Goal: Task Accomplishment & Management: Use online tool/utility

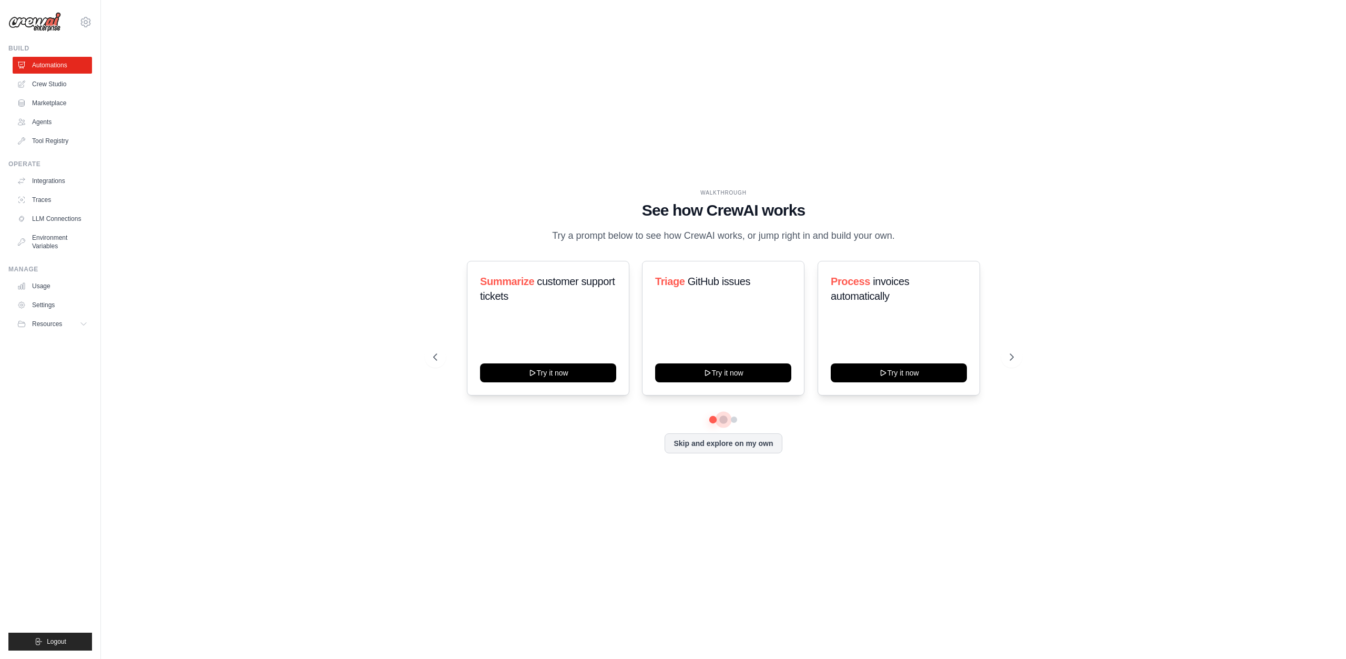
click at [724, 418] on button at bounding box center [723, 419] width 8 height 8
click at [735, 420] on button at bounding box center [734, 419] width 8 height 8
click at [724, 419] on button at bounding box center [723, 418] width 7 height 7
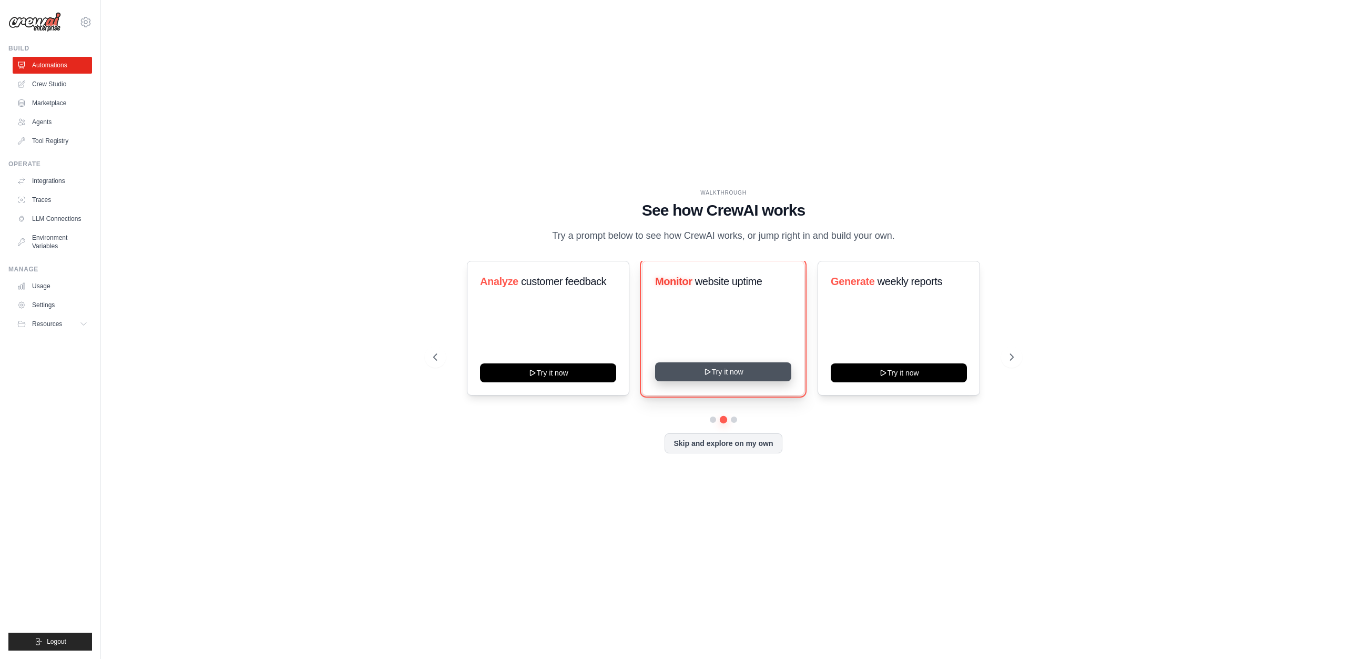
click at [708, 374] on icon at bounding box center [707, 371] width 8 height 8
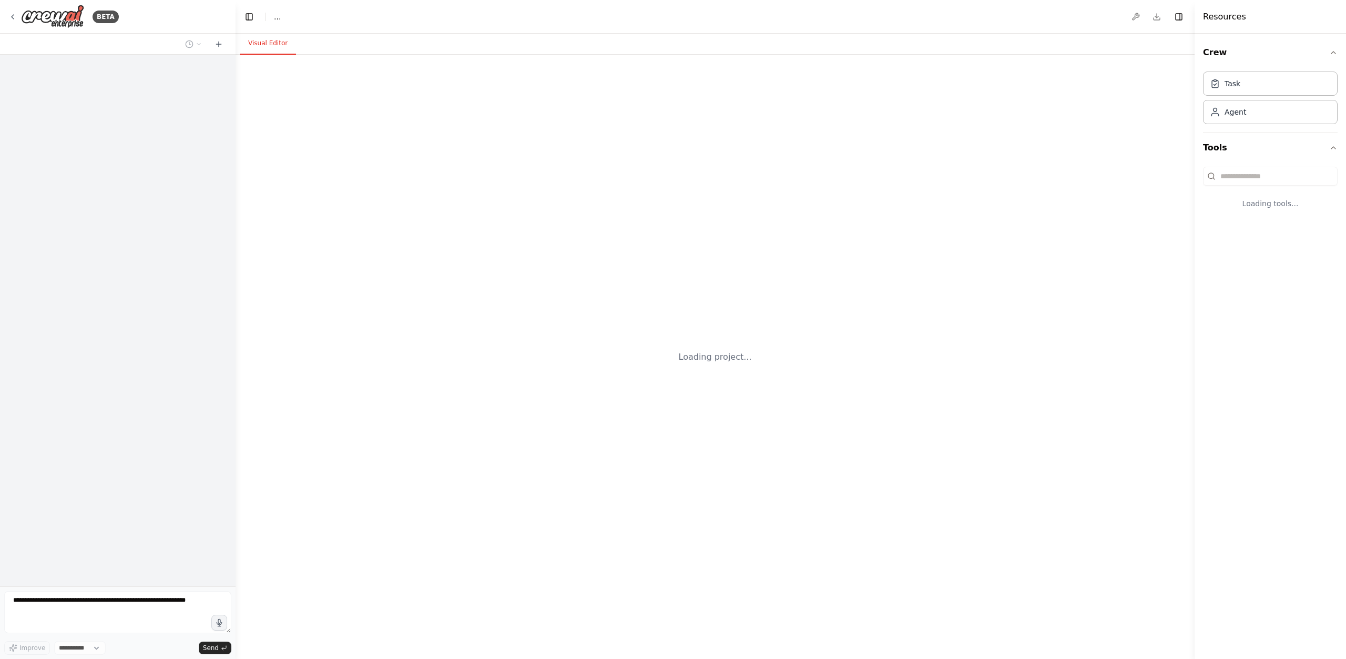
select select "****"
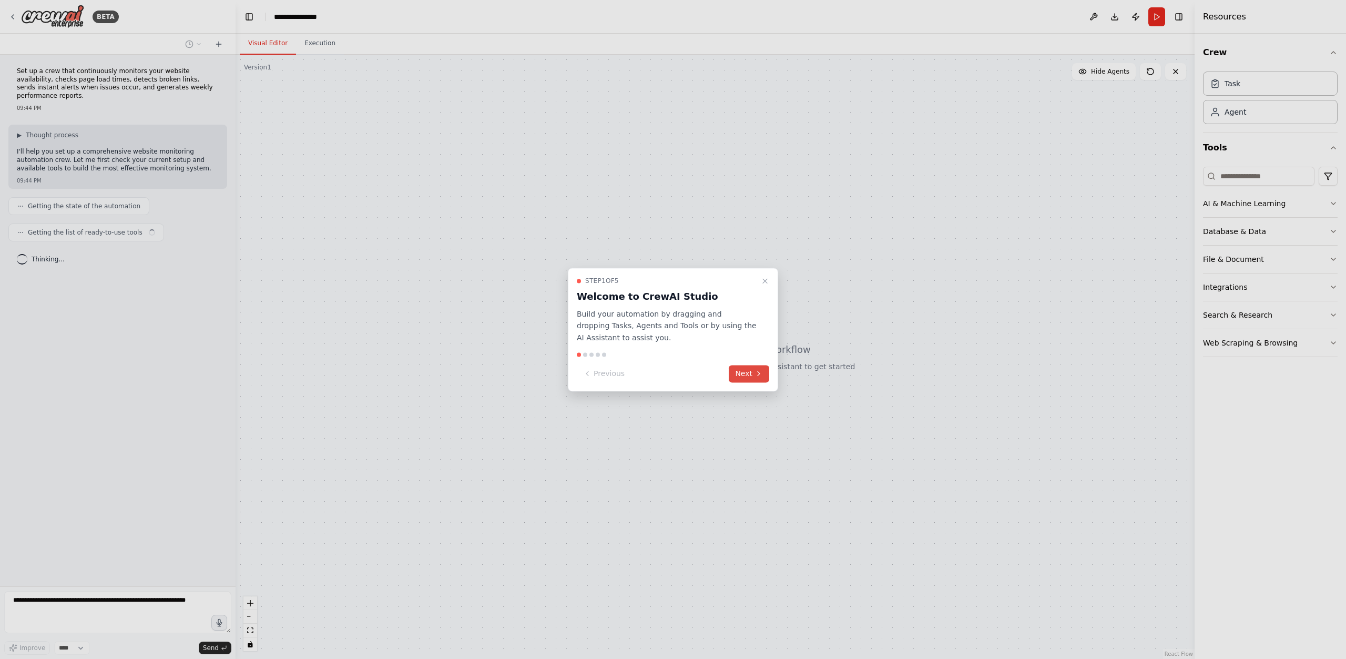
click at [741, 371] on button "Next" at bounding box center [748, 373] width 40 height 17
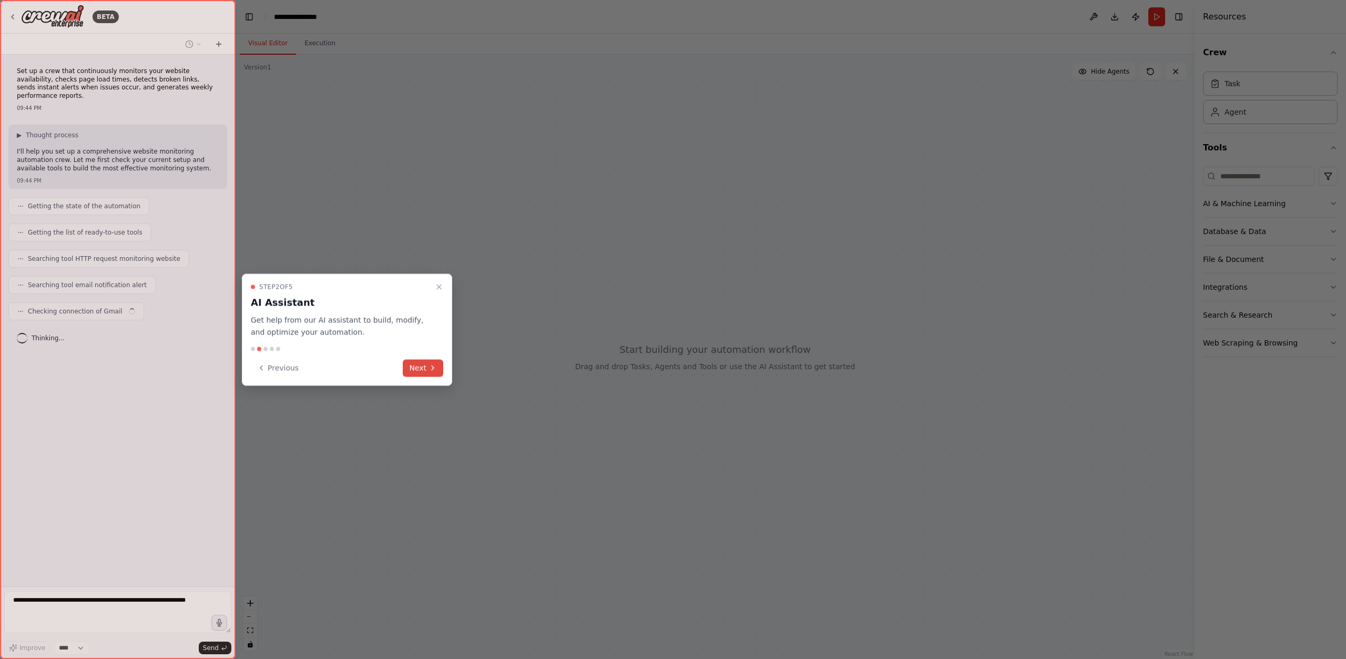
click at [409, 369] on button "Next" at bounding box center [423, 367] width 40 height 17
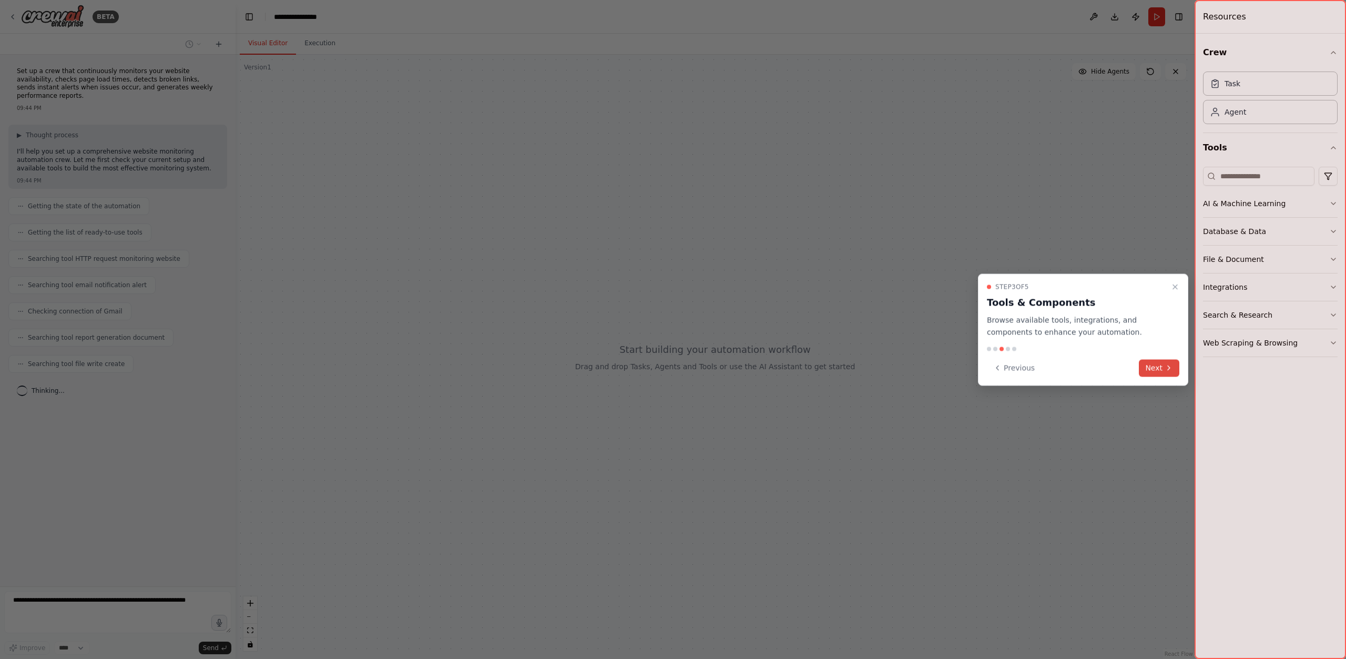
click at [1164, 373] on button "Next" at bounding box center [1158, 367] width 40 height 17
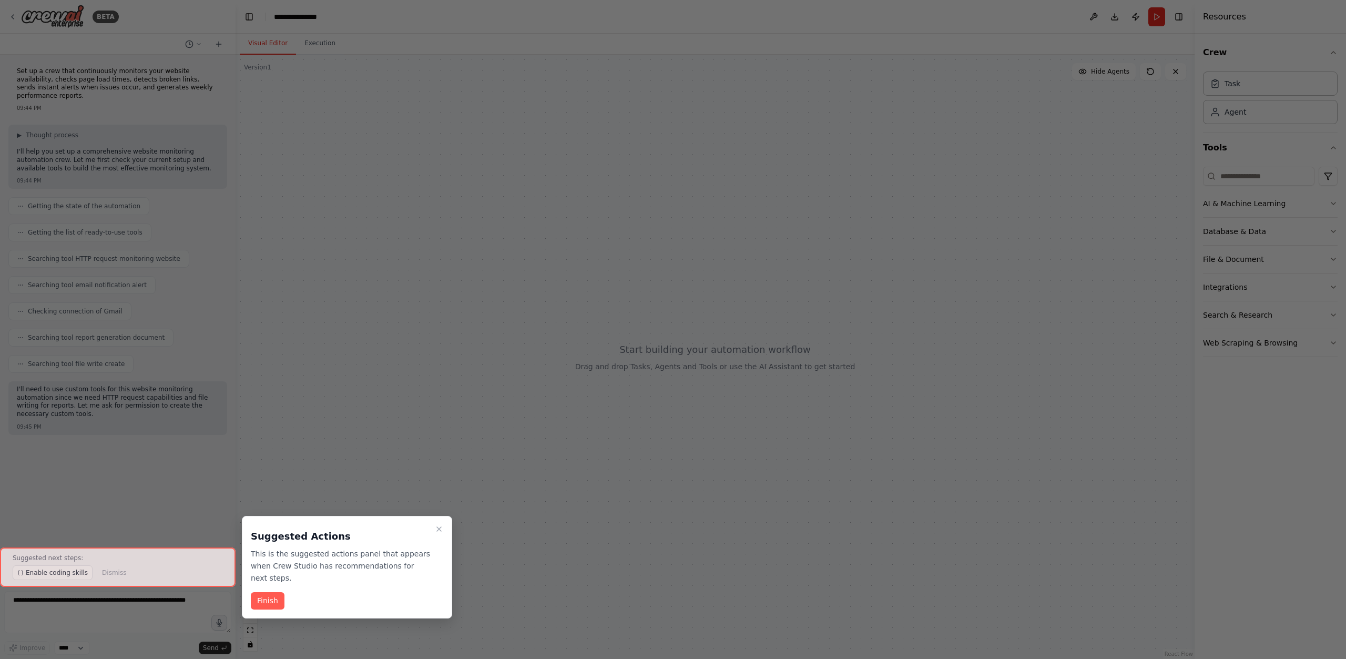
click at [283, 590] on div "Suggested Actions This is the suggested actions panel that appears when Crew St…" at bounding box center [347, 567] width 210 height 102
click at [275, 596] on button "Finish" at bounding box center [268, 600] width 34 height 17
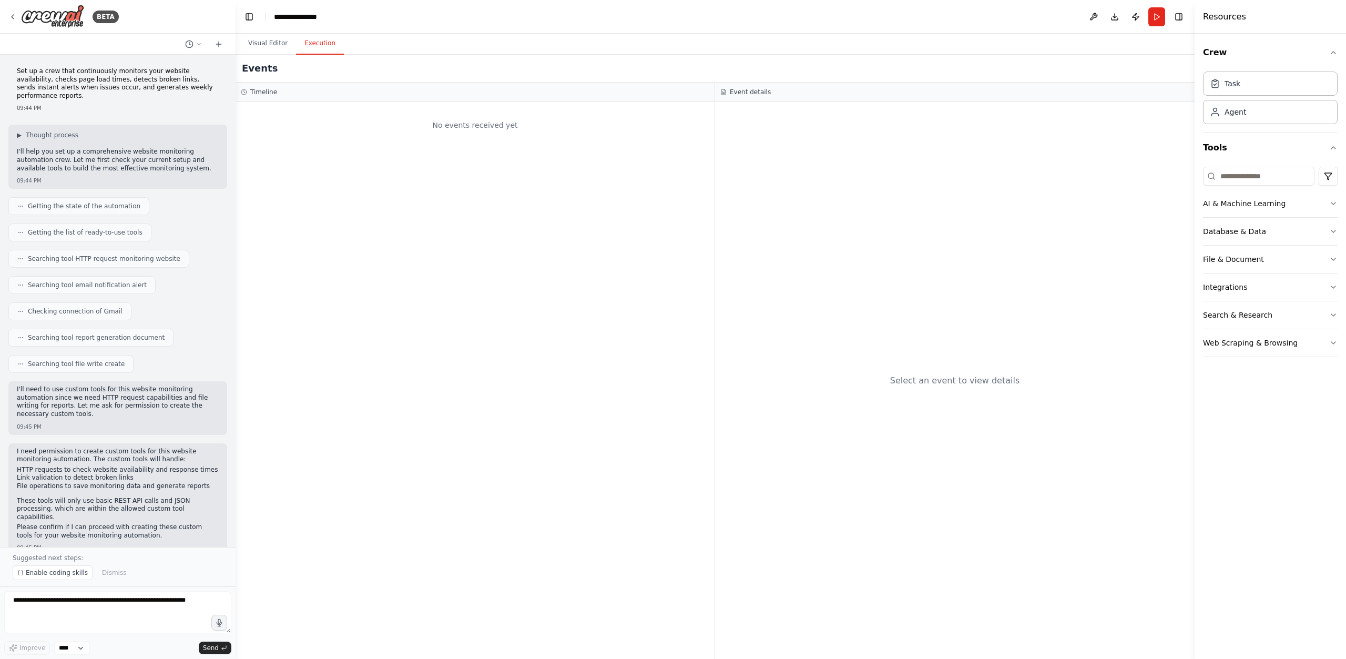
click at [324, 48] on button "Execution" at bounding box center [320, 44] width 48 height 22
drag, startPoint x: 269, startPoint y: 44, endPoint x: 254, endPoint y: 75, distance: 34.1
click at [269, 44] on button "Visual Editor" at bounding box center [268, 44] width 56 height 22
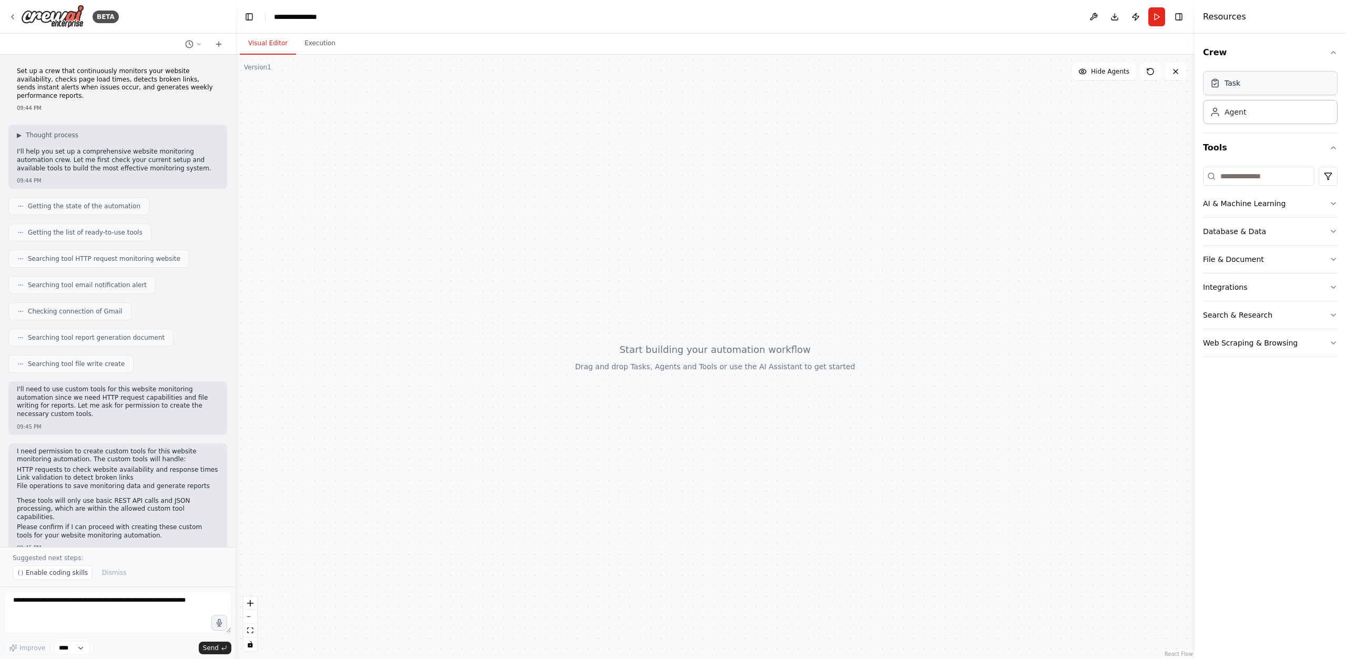
click at [1279, 78] on div "Task" at bounding box center [1270, 83] width 135 height 24
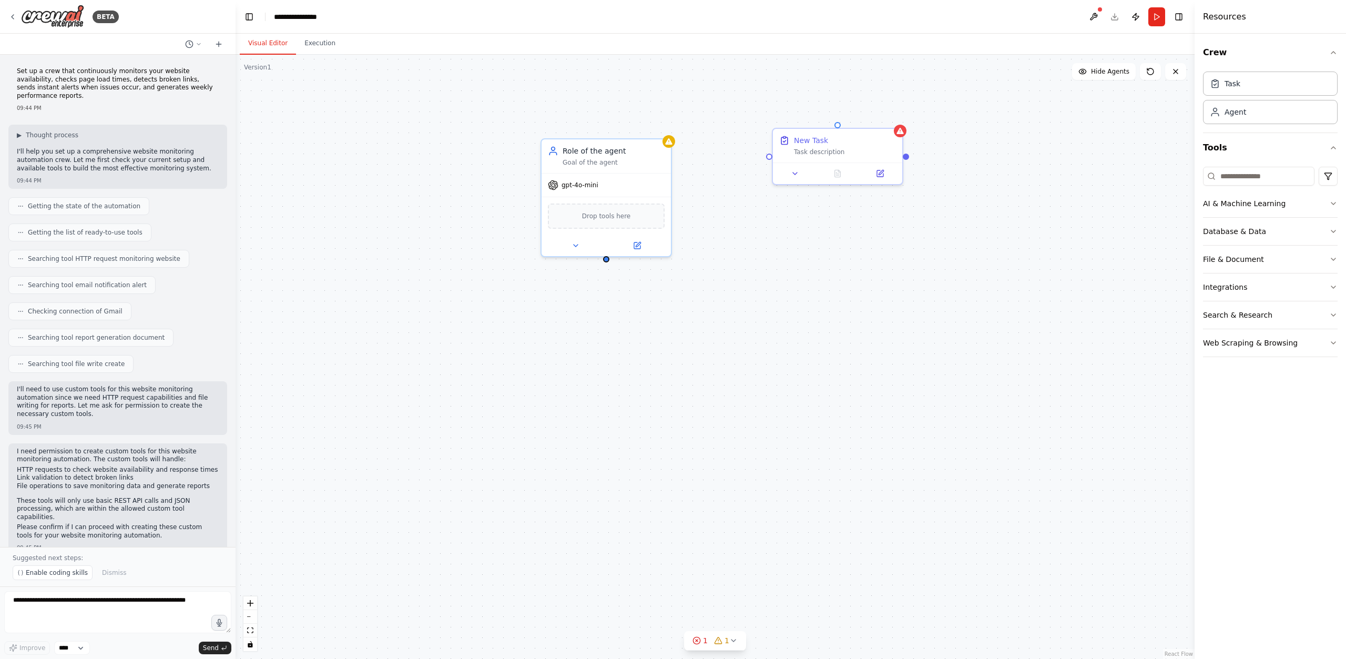
click at [744, 201] on div "New Task Task description Role of the agent Goal of the agent gpt-4o-mini Drop …" at bounding box center [714, 357] width 959 height 604
click at [716, 211] on div "New Task Task description Role of the agent Goal of the agent gpt-4o-mini Drop …" at bounding box center [714, 357] width 959 height 604
drag, startPoint x: 625, startPoint y: 185, endPoint x: 698, endPoint y: 177, distance: 73.5
click at [697, 177] on div "gpt-4o-mini" at bounding box center [679, 171] width 129 height 23
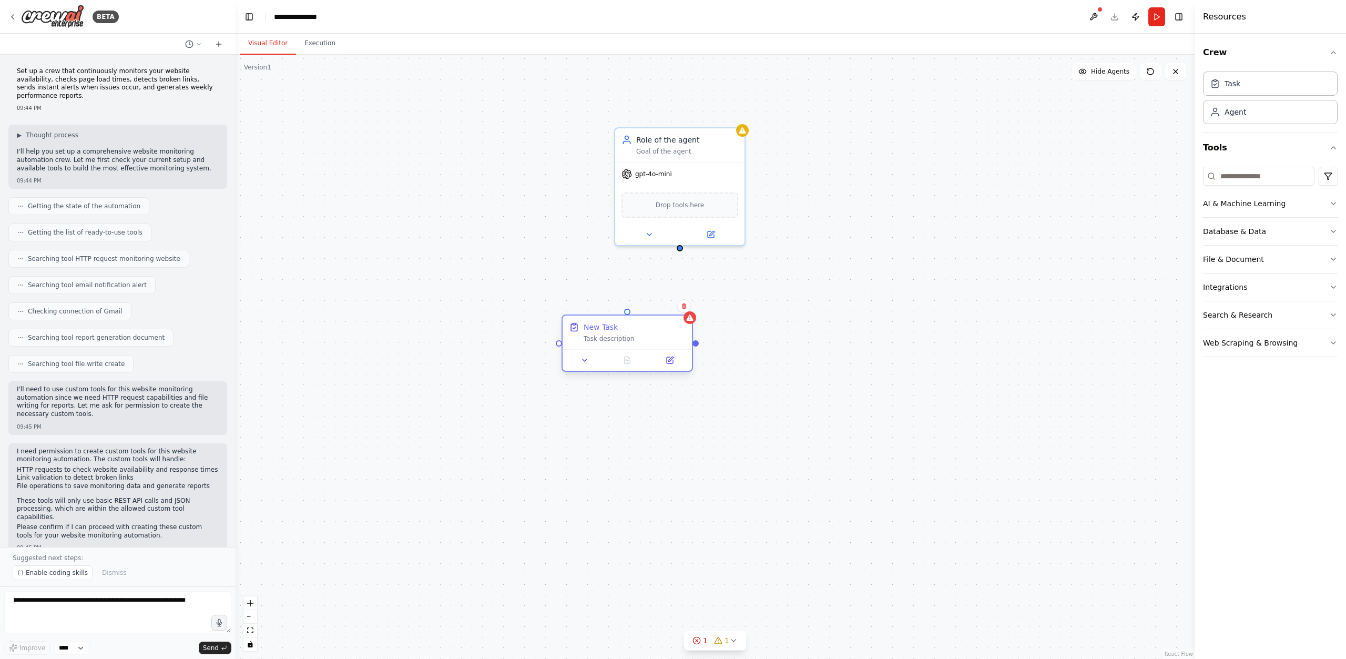
drag, startPoint x: 866, startPoint y: 139, endPoint x: 651, endPoint y: 341, distance: 295.3
click at [651, 341] on div "New Task Task description" at bounding box center [634, 332] width 102 height 21
drag, startPoint x: 650, startPoint y: 344, endPoint x: 704, endPoint y: 341, distance: 54.2
click at [704, 341] on div "New Task Task description" at bounding box center [679, 332] width 129 height 34
drag, startPoint x: 680, startPoint y: 247, endPoint x: 676, endPoint y: 311, distance: 64.8
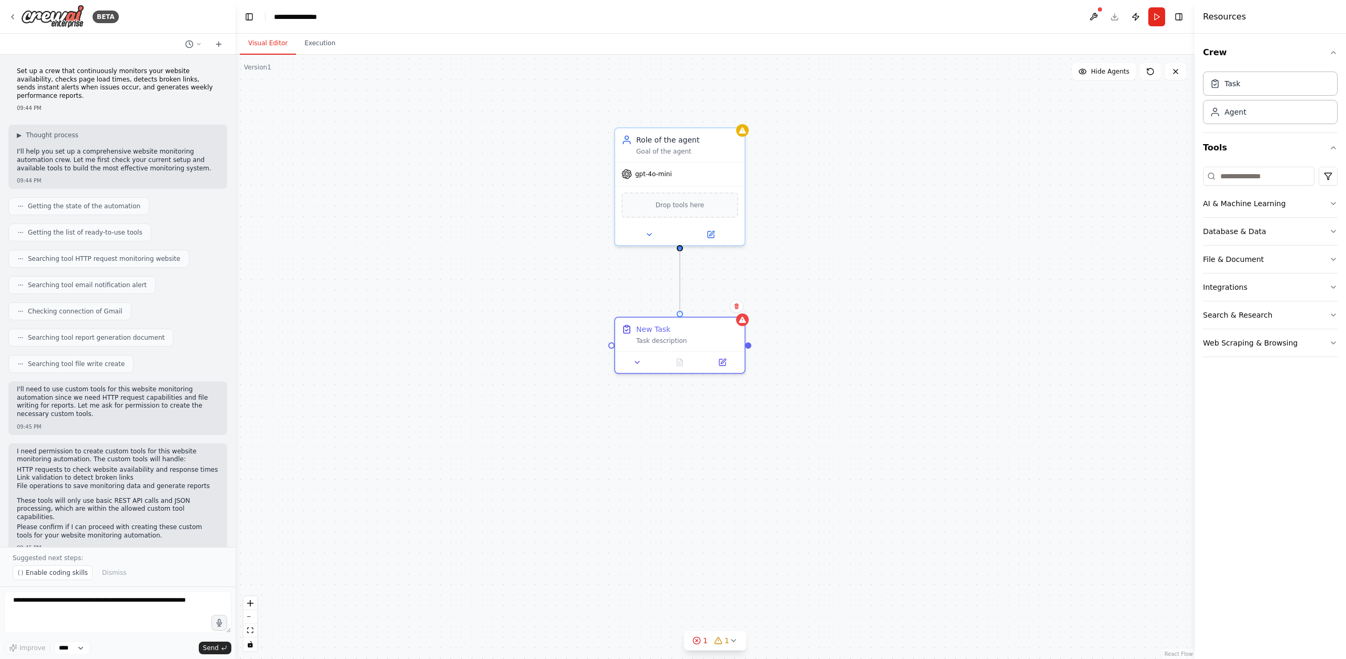
click at [676, 311] on div "New Task Task description Role of the agent Goal of the agent gpt-4o-mini Drop …" at bounding box center [714, 357] width 959 height 604
click at [741, 138] on div "Role of the agent Goal of the agent" at bounding box center [679, 143] width 129 height 34
click at [736, 117] on icon at bounding box center [736, 115] width 6 height 6
click at [710, 114] on button "Confirm" at bounding box center [706, 115] width 37 height 13
click at [742, 316] on icon at bounding box center [741, 317] width 7 height 6
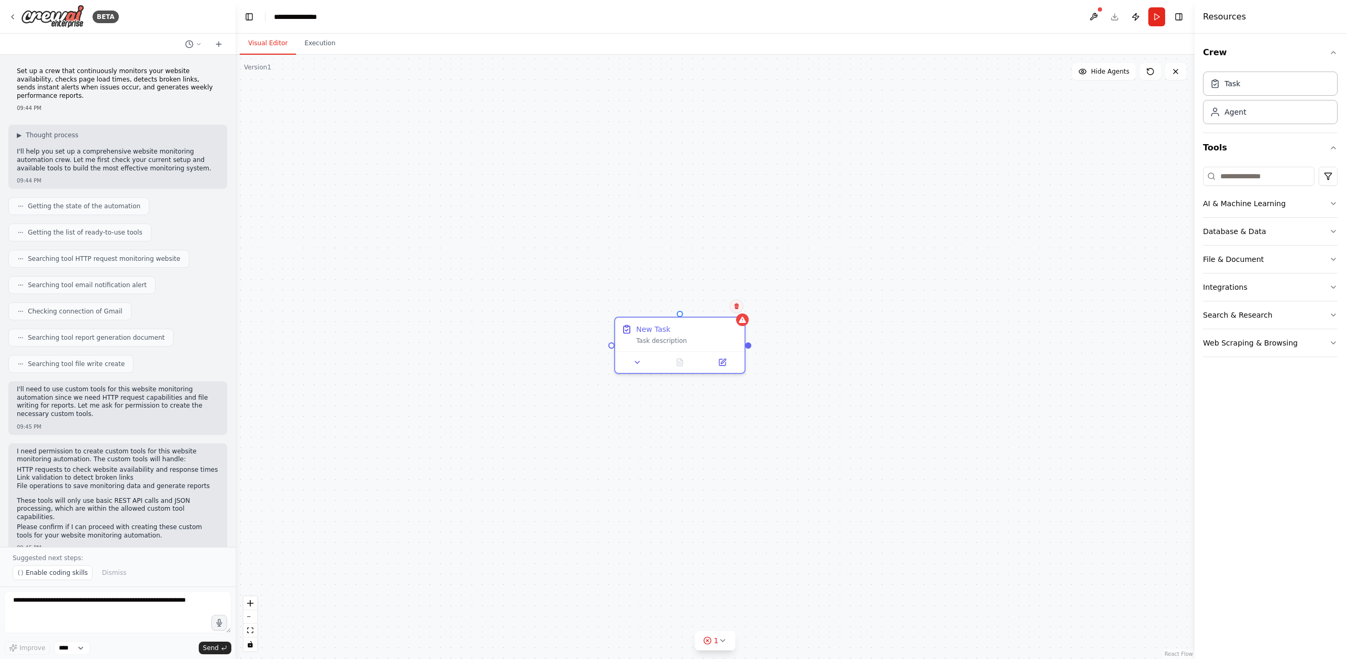
click at [737, 309] on button at bounding box center [737, 306] width 14 height 14
click at [737, 306] on icon at bounding box center [736, 306] width 4 height 6
click at [709, 305] on button "Confirm" at bounding box center [705, 306] width 37 height 13
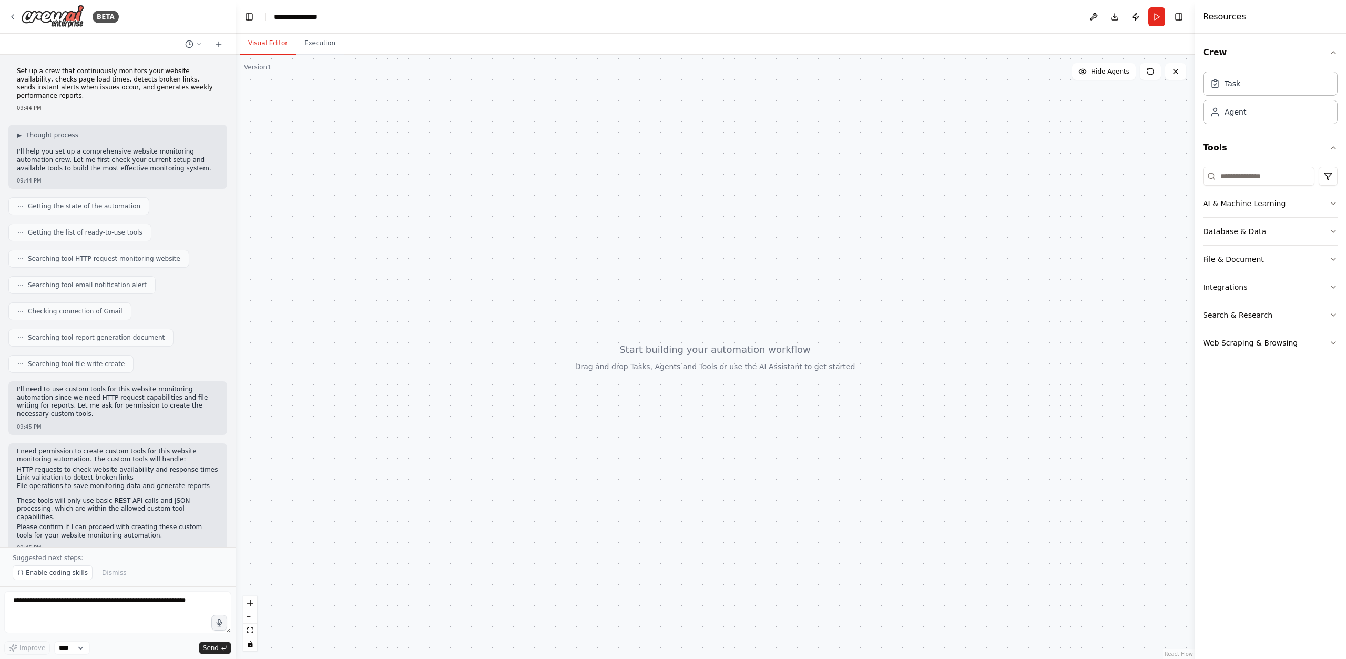
click at [840, 224] on div at bounding box center [714, 357] width 959 height 604
drag, startPoint x: 691, startPoint y: 219, endPoint x: 750, endPoint y: 420, distance: 209.7
click at [749, 424] on div at bounding box center [714, 357] width 959 height 604
drag, startPoint x: 748, startPoint y: 419, endPoint x: 521, endPoint y: 261, distance: 276.4
click at [522, 261] on div at bounding box center [714, 357] width 959 height 604
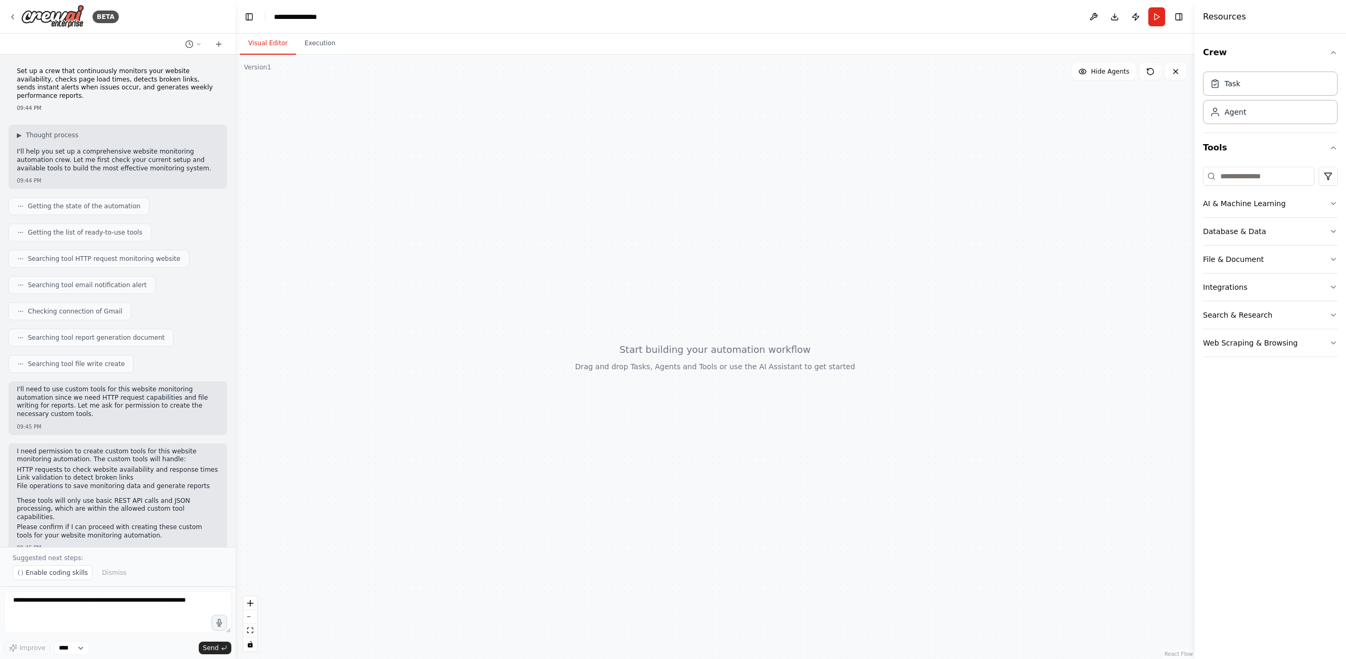
drag, startPoint x: 651, startPoint y: 344, endPoint x: 613, endPoint y: 385, distance: 55.4
click at [613, 385] on div at bounding box center [714, 357] width 959 height 604
drag, startPoint x: 613, startPoint y: 385, endPoint x: 689, endPoint y: 297, distance: 116.2
click at [689, 297] on div at bounding box center [714, 357] width 959 height 604
click at [690, 296] on div at bounding box center [714, 357] width 959 height 604
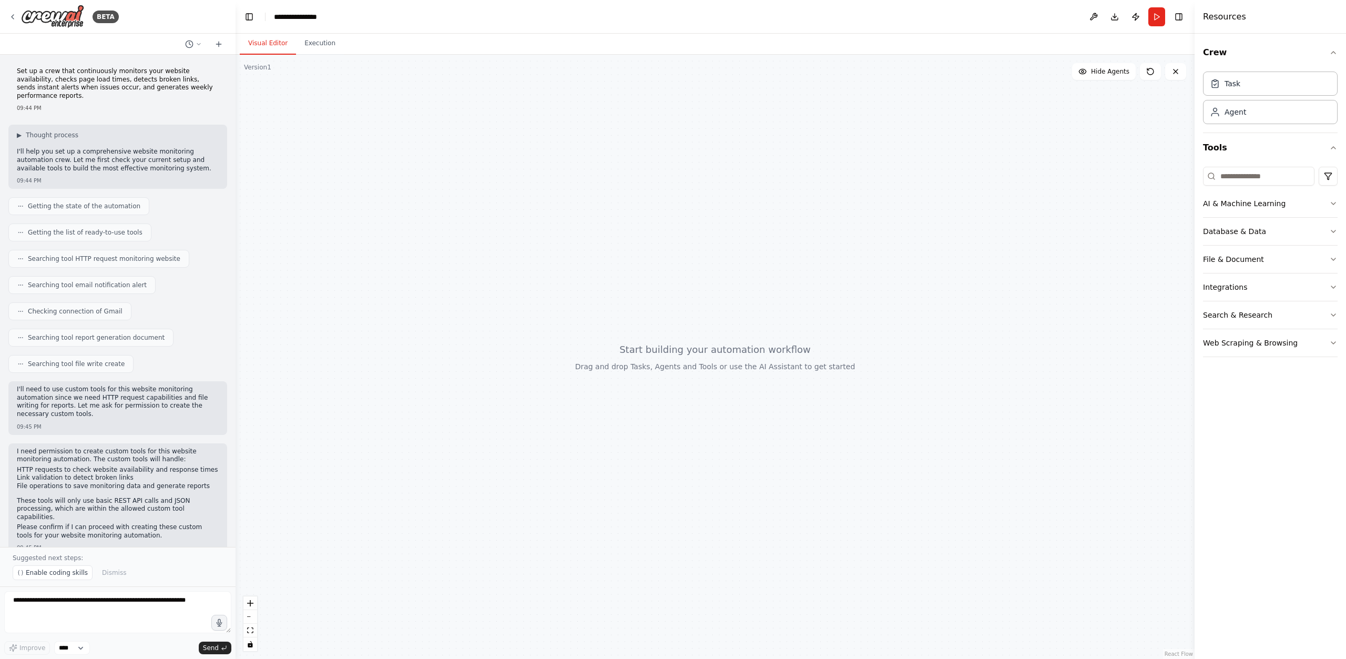
click at [460, 166] on div at bounding box center [714, 357] width 959 height 604
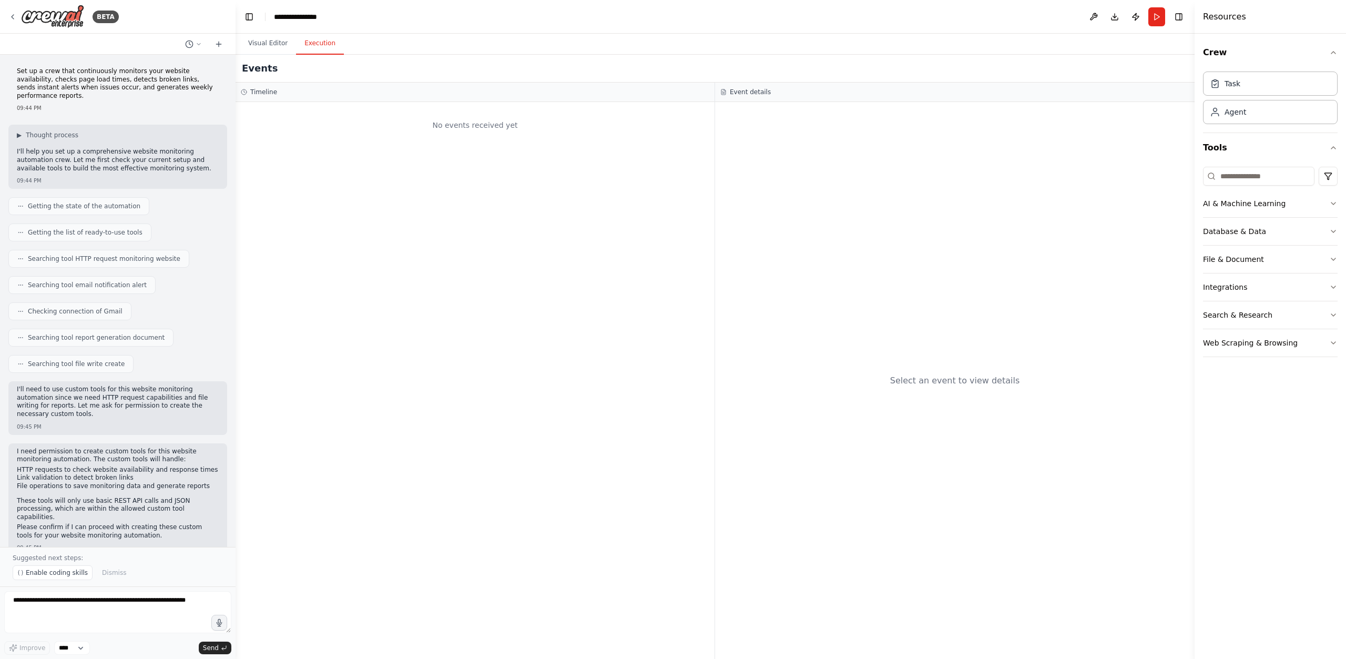
click at [329, 51] on button "Execution" at bounding box center [320, 44] width 48 height 22
click at [253, 40] on button "Visual Editor" at bounding box center [268, 44] width 56 height 22
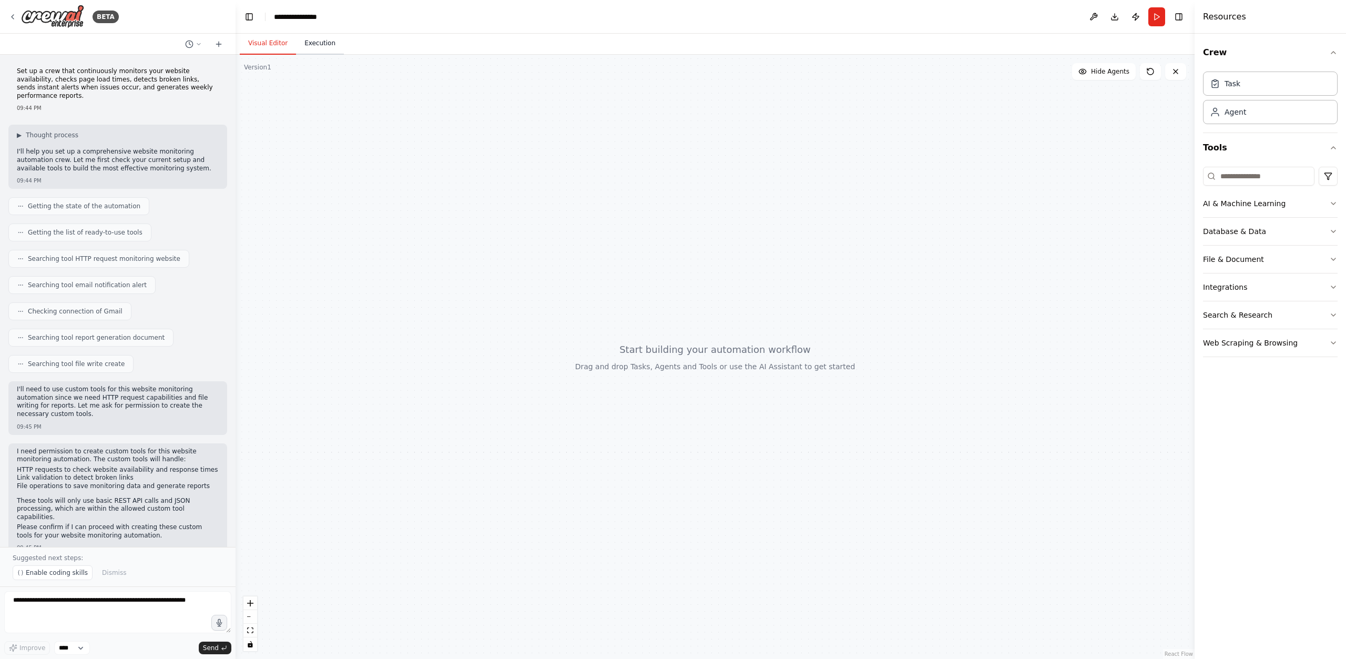
click at [316, 45] on button "Execution" at bounding box center [320, 44] width 48 height 22
click at [279, 43] on button "Visual Editor" at bounding box center [268, 44] width 56 height 22
click at [1315, 259] on button "File & Document" at bounding box center [1270, 258] width 135 height 27
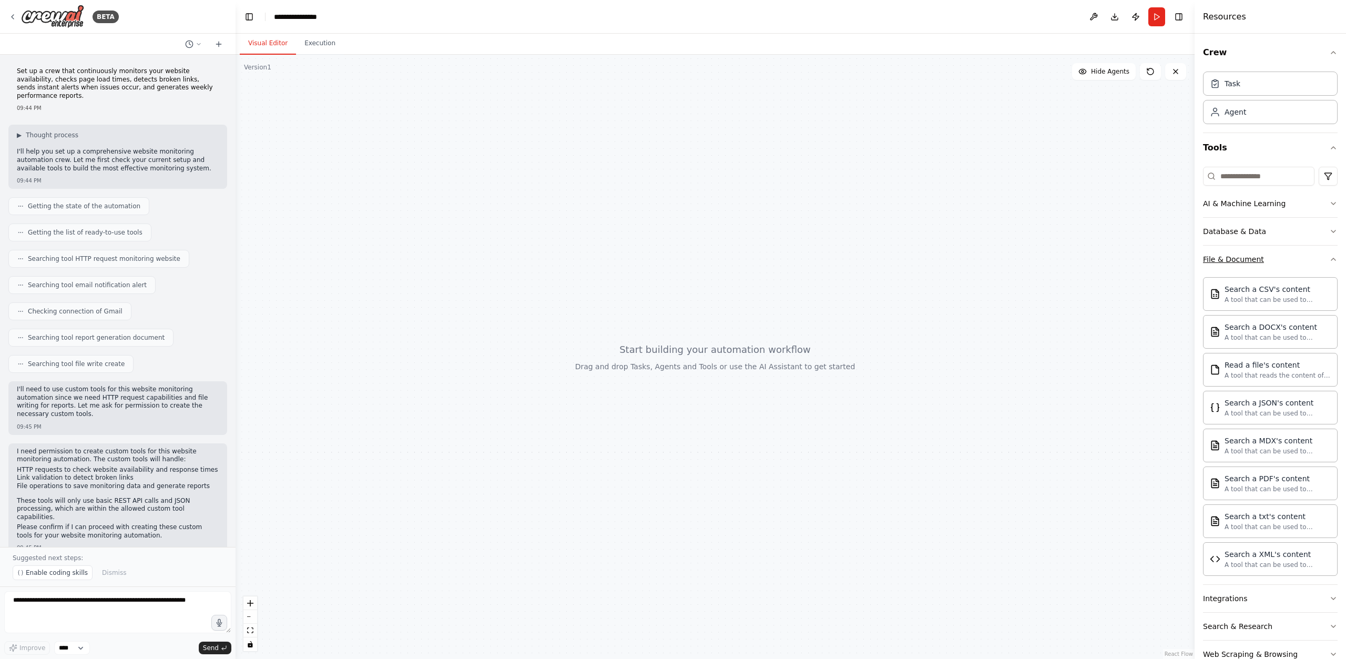
click at [1254, 260] on div "File & Document" at bounding box center [1233, 259] width 61 height 11
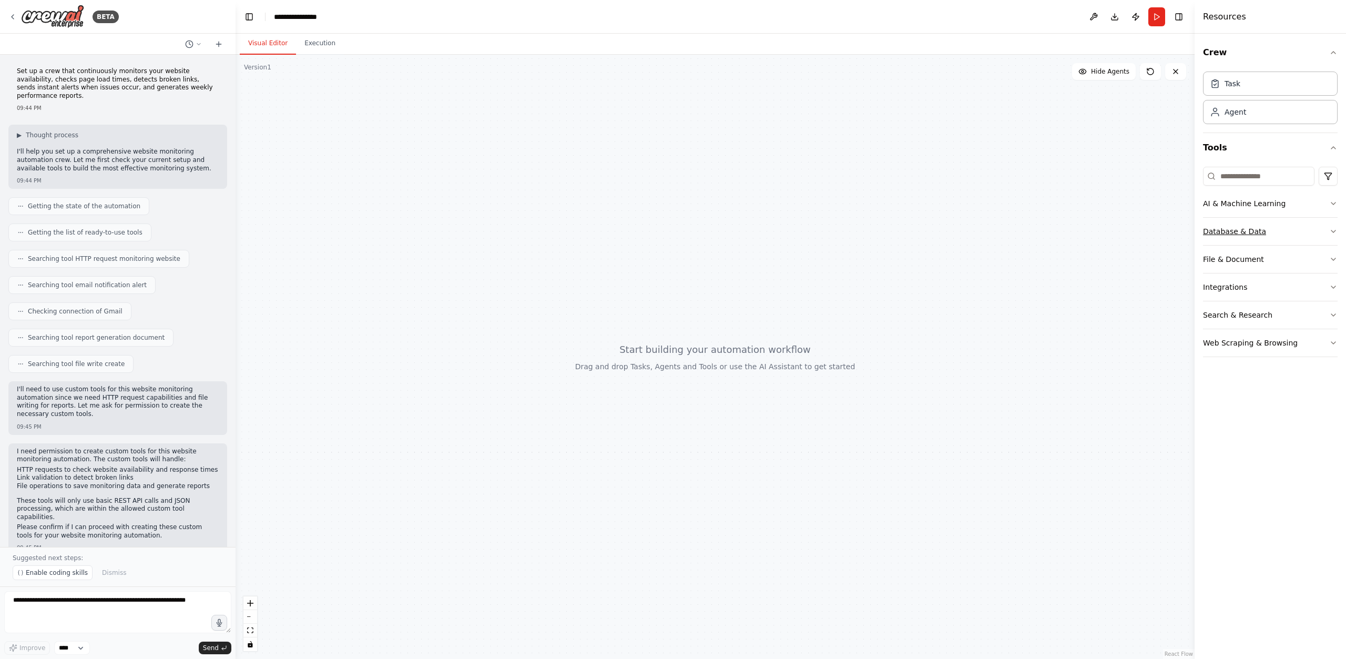
click at [1335, 227] on icon "button" at bounding box center [1333, 231] width 8 height 8
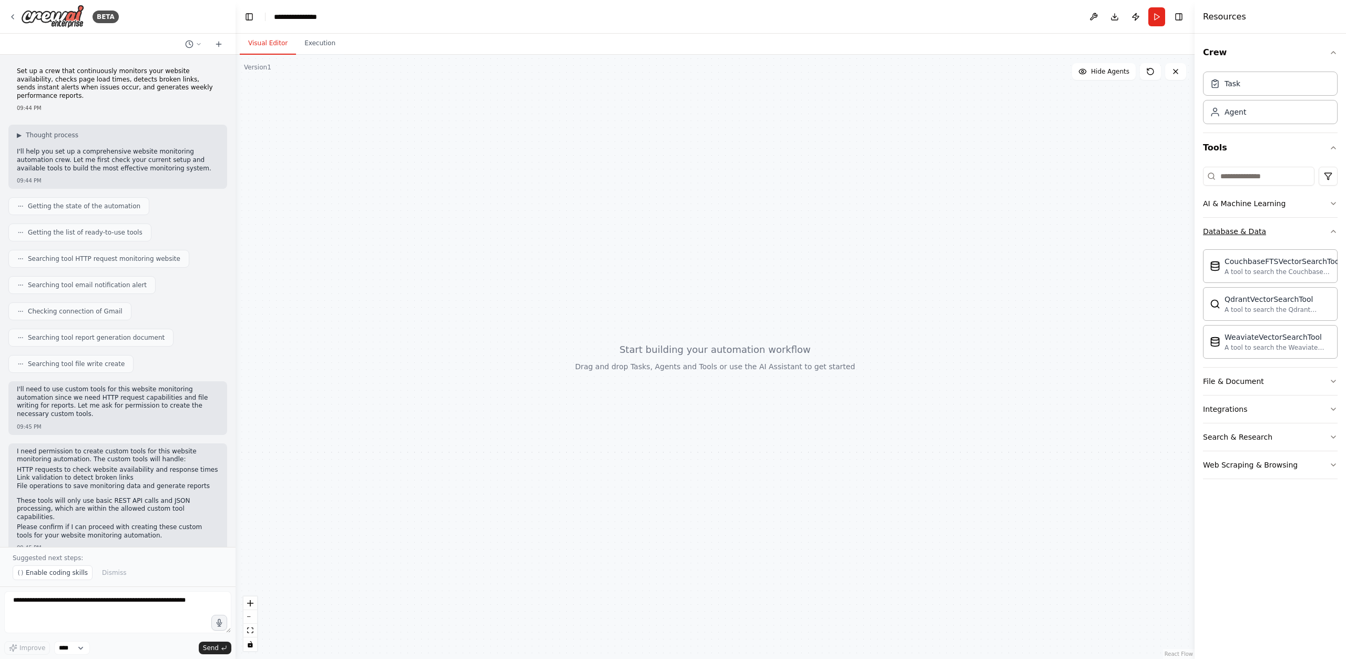
click at [1334, 228] on icon "button" at bounding box center [1333, 231] width 8 height 8
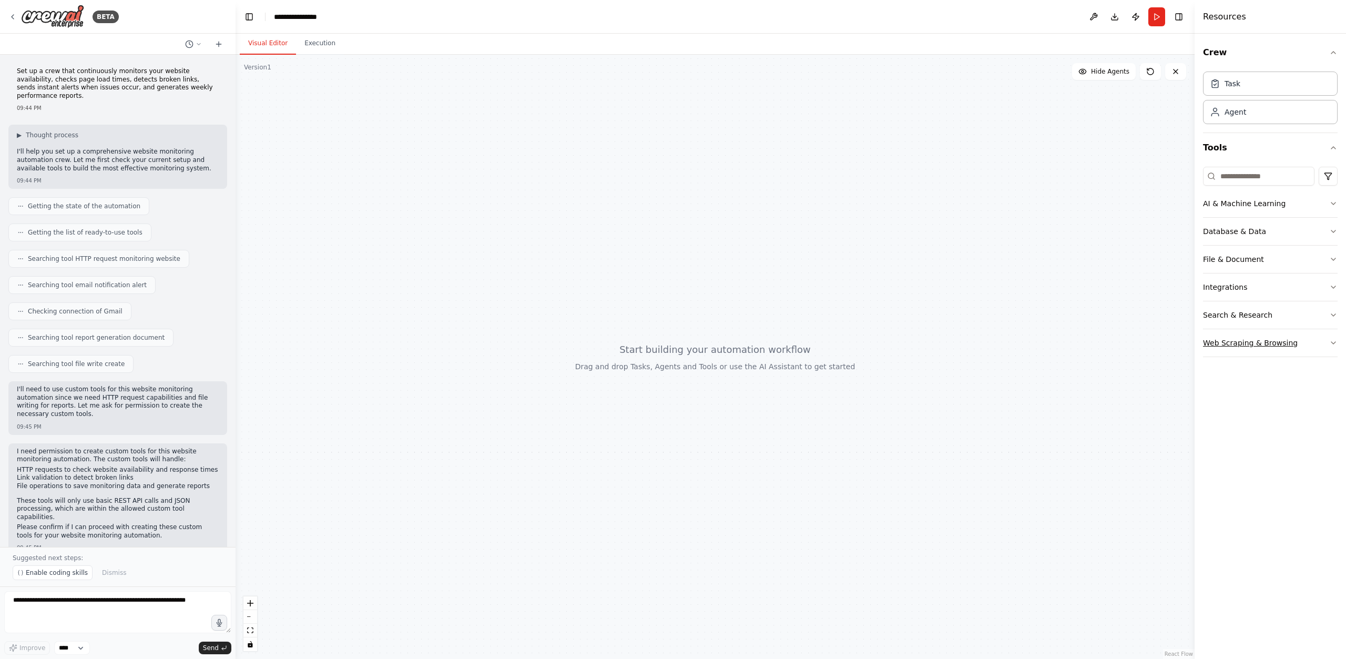
click at [1323, 342] on button "Web Scraping & Browsing" at bounding box center [1270, 342] width 135 height 27
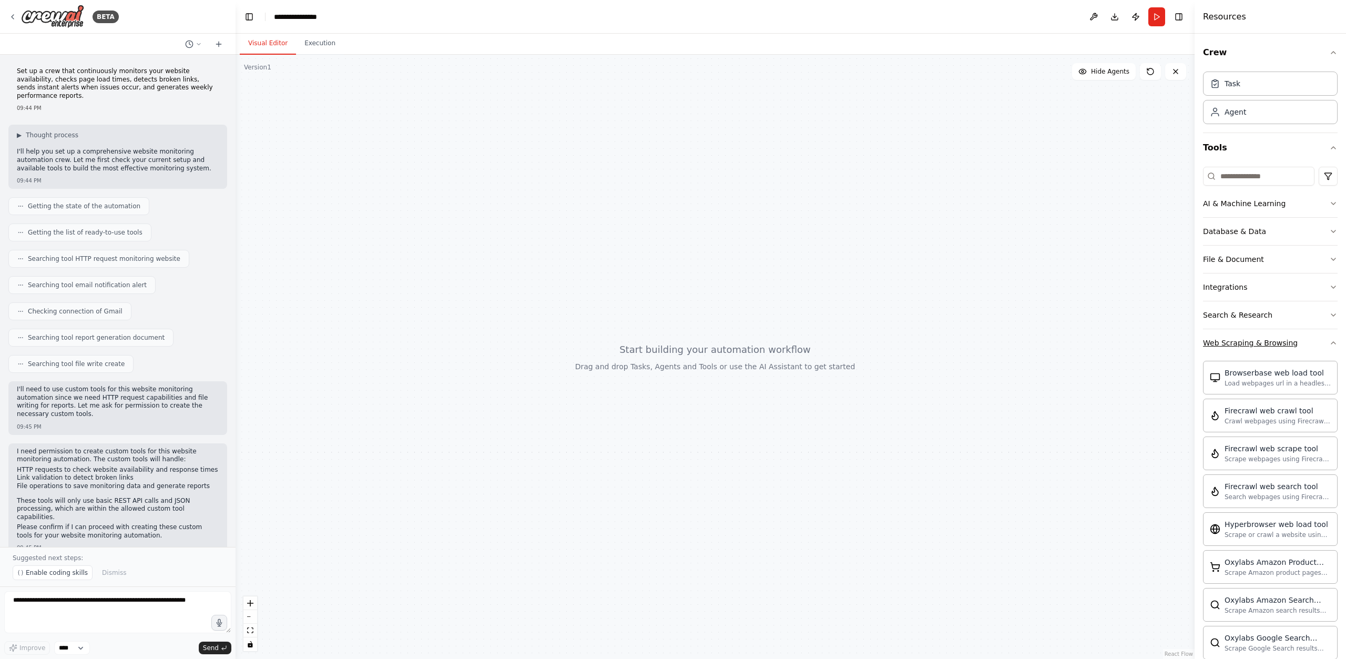
click at [1329, 341] on icon "button" at bounding box center [1333, 342] width 8 height 8
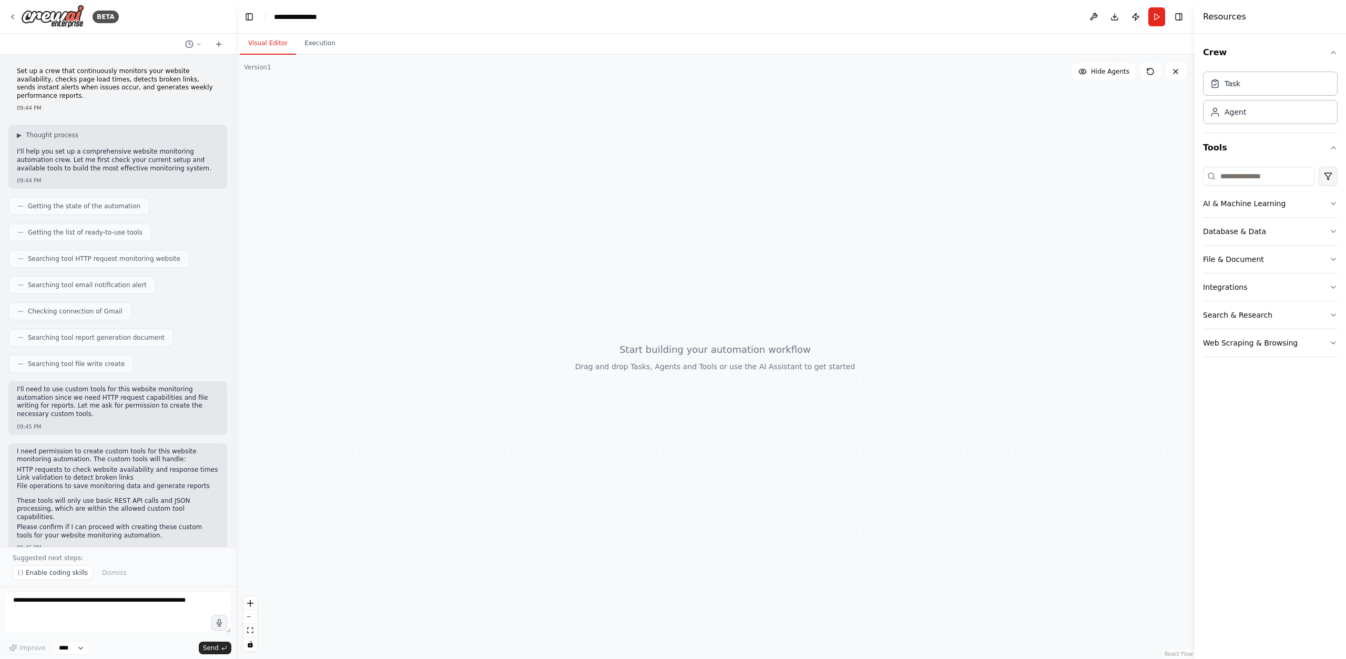
click at [1331, 179] on html "BETA Set up a crew that continuously monitors your website availability, checks…" at bounding box center [673, 329] width 1346 height 659
click at [1329, 177] on html "BETA Set up a crew that continuously monitors your website availability, checks…" at bounding box center [673, 329] width 1346 height 659
click at [1329, 149] on icon "button" at bounding box center [1333, 147] width 8 height 8
click at [1237, 437] on div "Crew Task Agent Tools AI & Machine Learning Database & Data File & Document Int…" at bounding box center [1269, 346] width 151 height 625
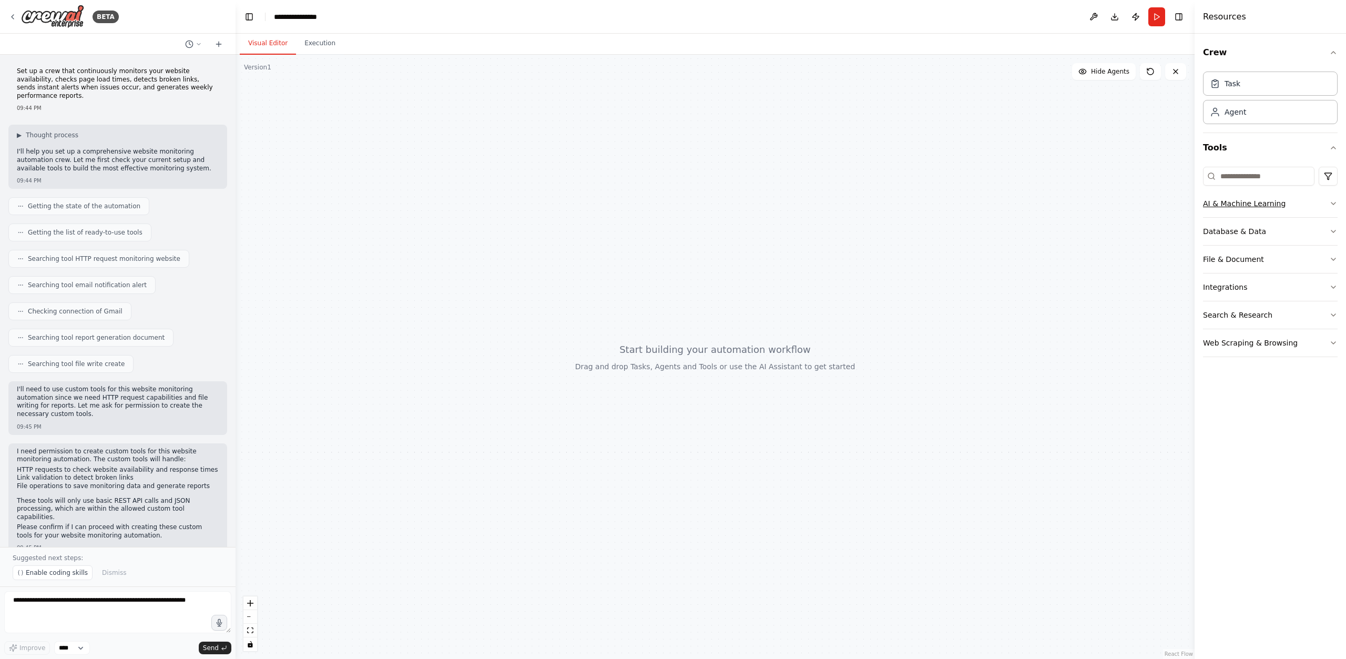
click at [1213, 204] on div "AI & Machine Learning" at bounding box center [1244, 203] width 83 height 11
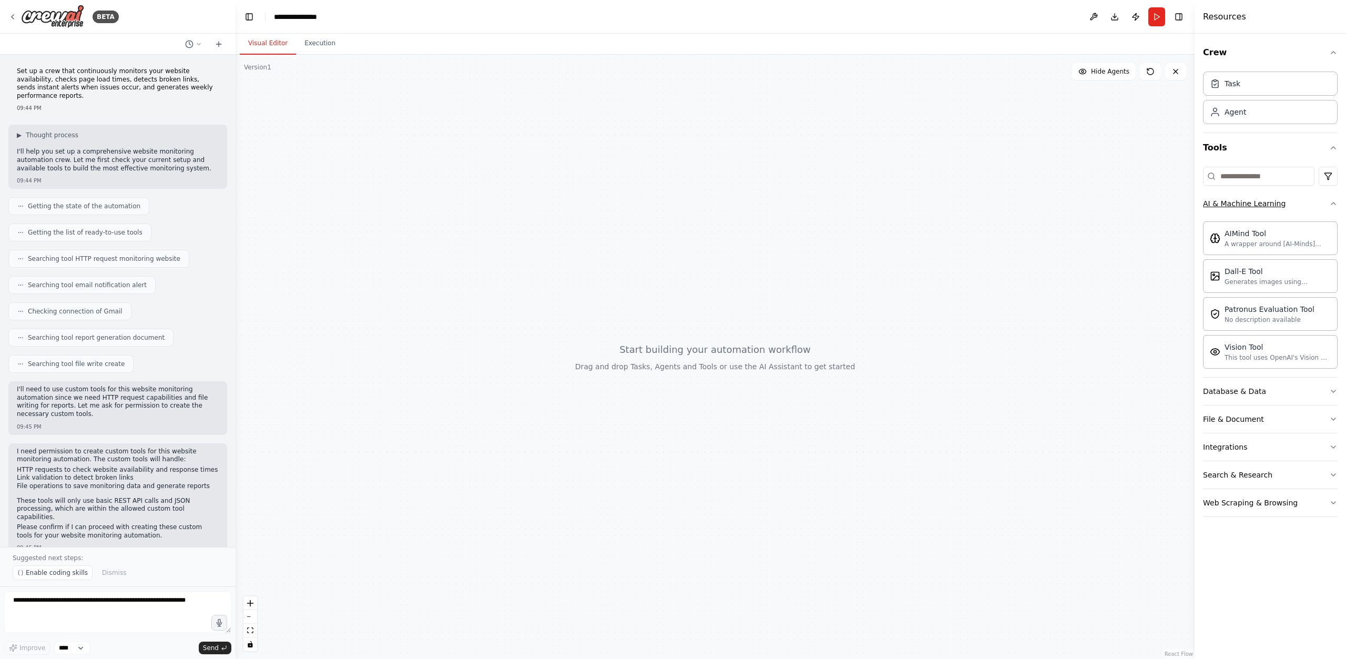
click at [1213, 204] on div "AI & Machine Learning" at bounding box center [1244, 203] width 83 height 11
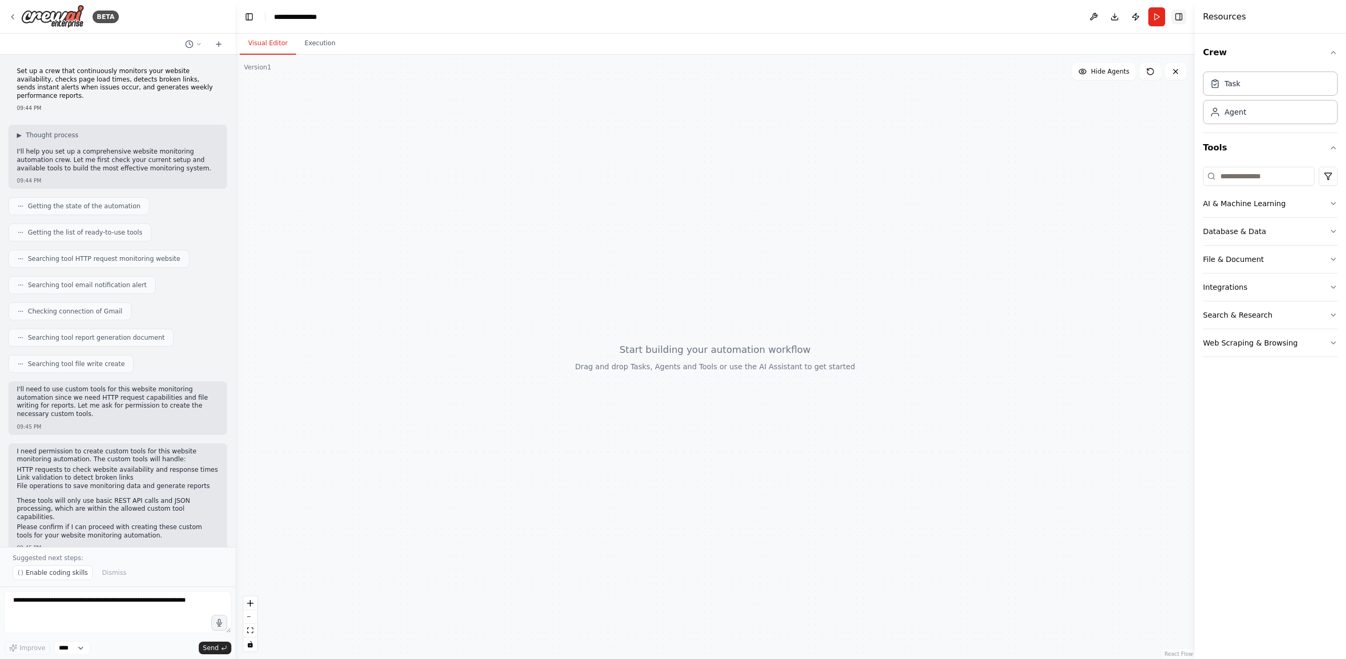
click at [1185, 15] on button "Toggle Right Sidebar" at bounding box center [1178, 16] width 15 height 15
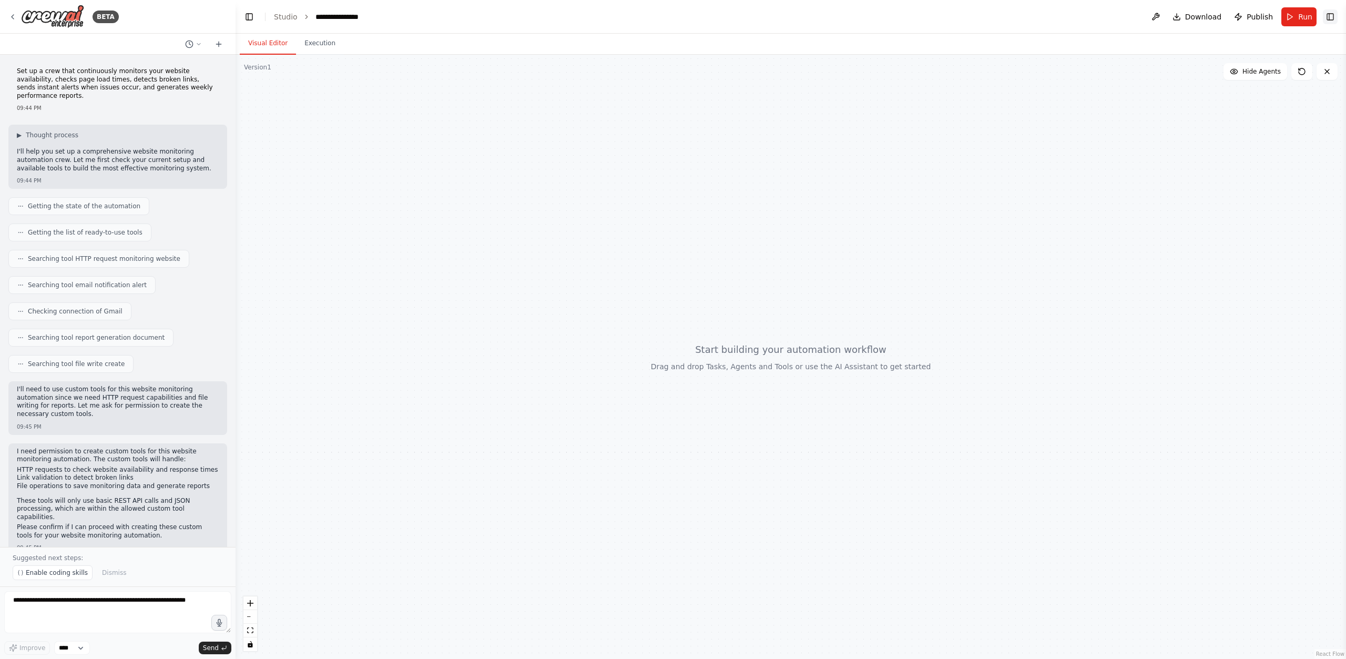
click at [1331, 17] on button "Toggle Right Sidebar" at bounding box center [1329, 16] width 15 height 15
